Goal: Browse casually

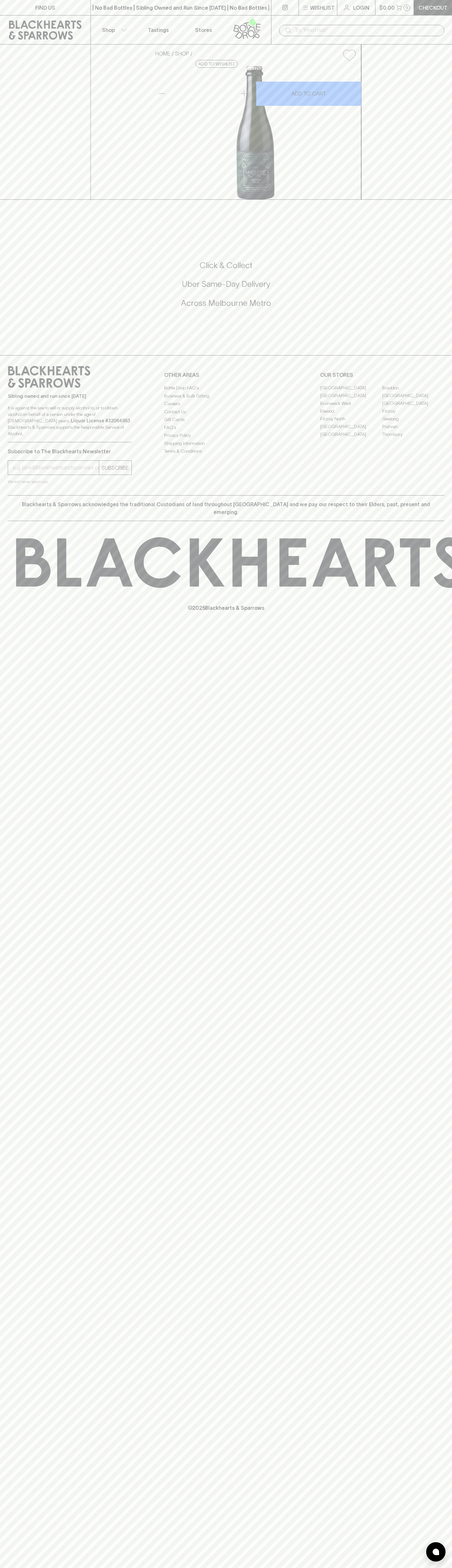
click at [79, 18] on link at bounding box center [45, 30] width 90 height 29
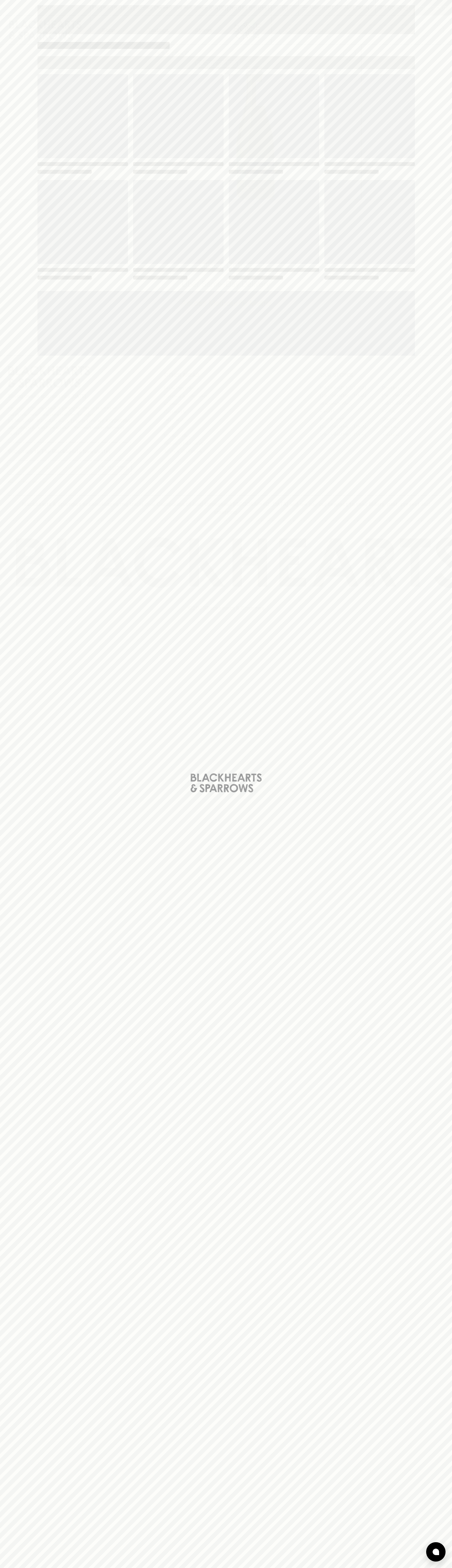
click at [431, 1199] on div "Loading" at bounding box center [226, 784] width 452 height 1568
click at [78, 1567] on html "FIND US | No Bad Bottles | Sibling Owned and Run Since 2006 | No Bad Bottles | …" at bounding box center [226, 784] width 452 height 1568
click at [15, 205] on div "Loading" at bounding box center [226, 784] width 452 height 1568
